Goal: Information Seeking & Learning: Check status

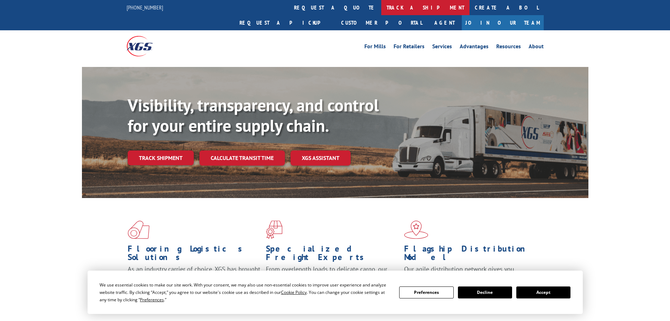
click at [381, 8] on link "track a shipment" at bounding box center [425, 7] width 88 height 15
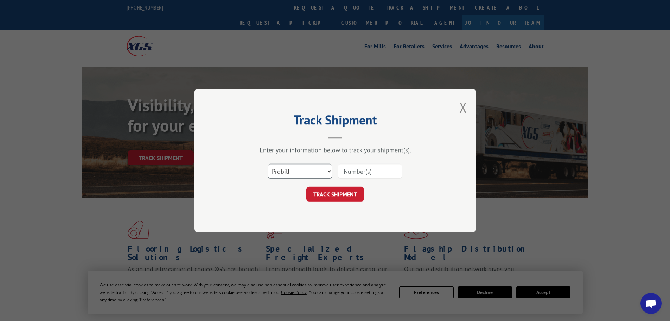
click at [286, 178] on select "Select category... Probill BOL PO" at bounding box center [300, 171] width 65 height 15
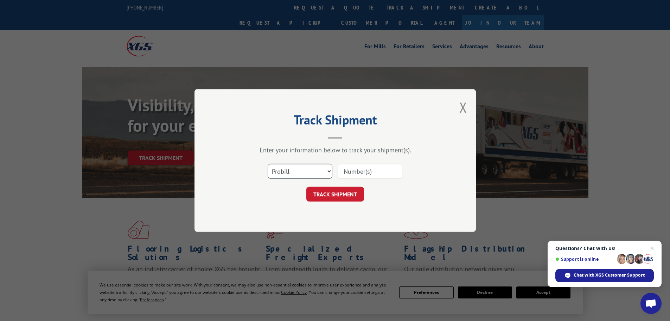
select select "po"
click at [268, 164] on select "Select category... Probill BOL PO" at bounding box center [300, 171] width 65 height 15
paste input "05549269"
type input "05549269"
click at [348, 197] on button "TRACK SHIPMENT" at bounding box center [336, 194] width 58 height 15
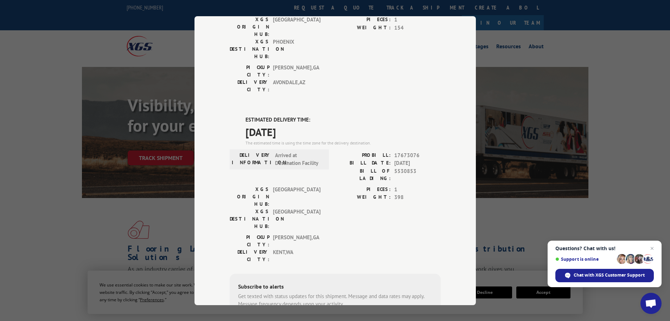
scroll to position [141, 0]
